Goal: Navigation & Orientation: Go to known website

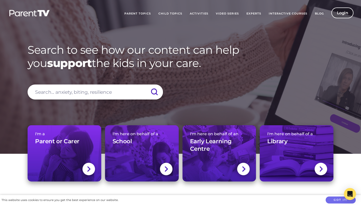
click at [345, 12] on link "Login" at bounding box center [342, 13] width 22 height 11
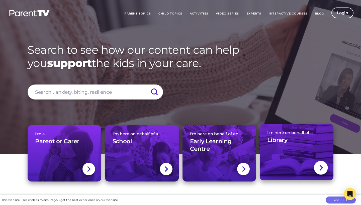
click at [321, 169] on img at bounding box center [320, 167] width 4 height 7
